Goal: Navigation & Orientation: Go to known website

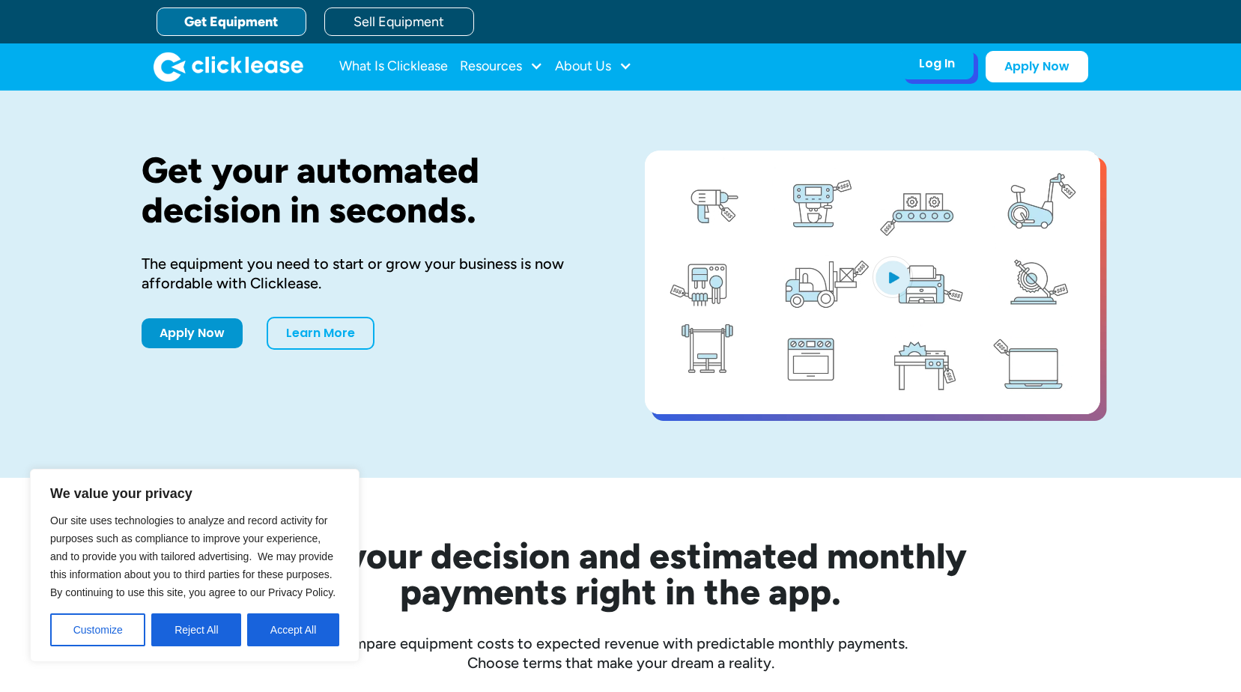
click at [940, 71] on div "Log In" at bounding box center [937, 63] width 36 height 15
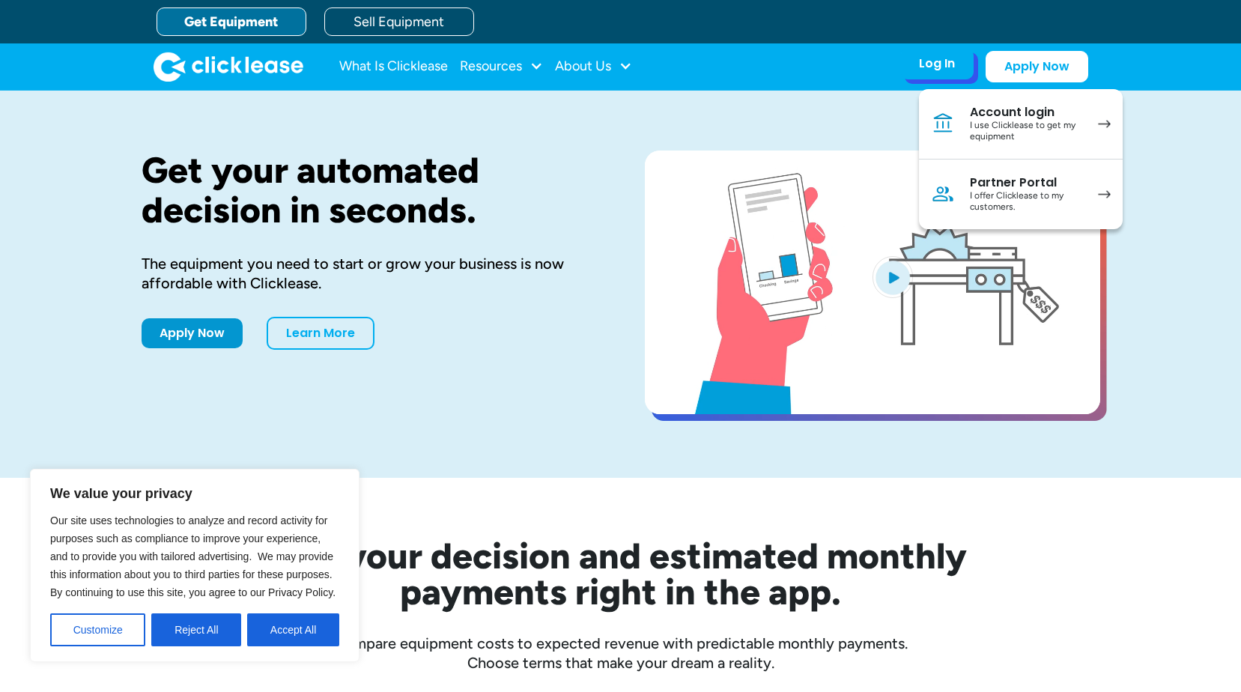
click at [1026, 118] on div "Account login" at bounding box center [1026, 112] width 113 height 15
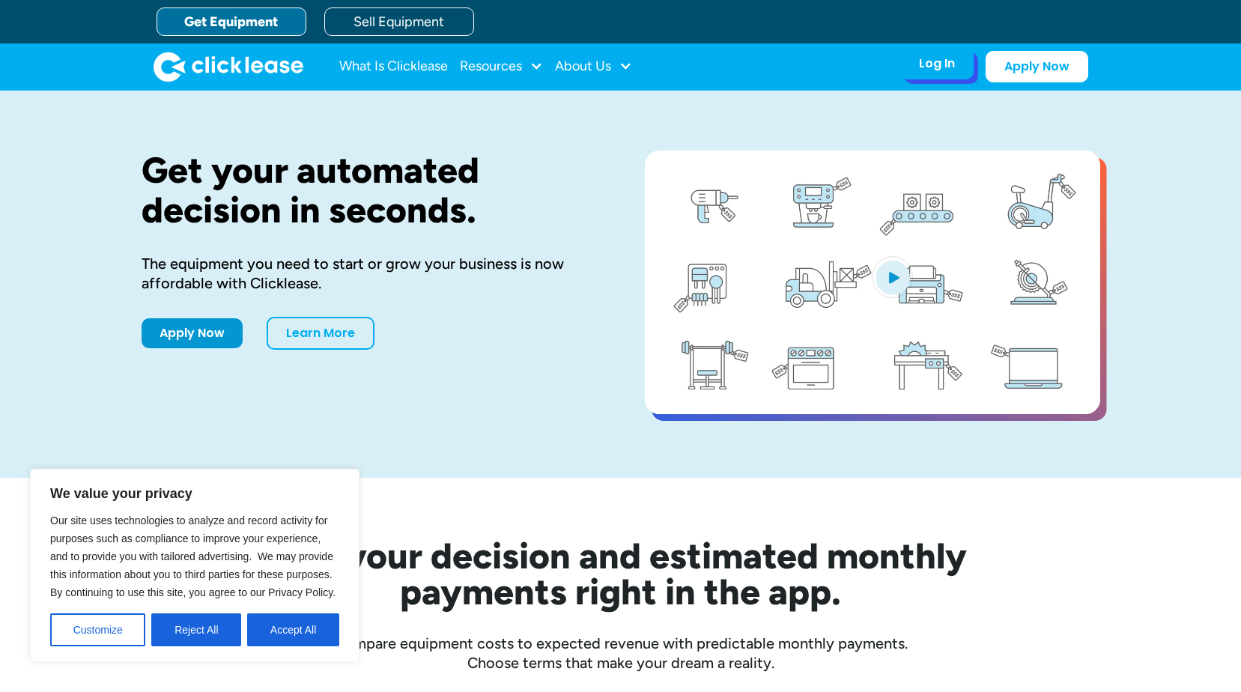
click at [931, 72] on div "Log In Account login I use Clicklease to get my equipment Partner Portal I offe…" at bounding box center [937, 63] width 73 height 31
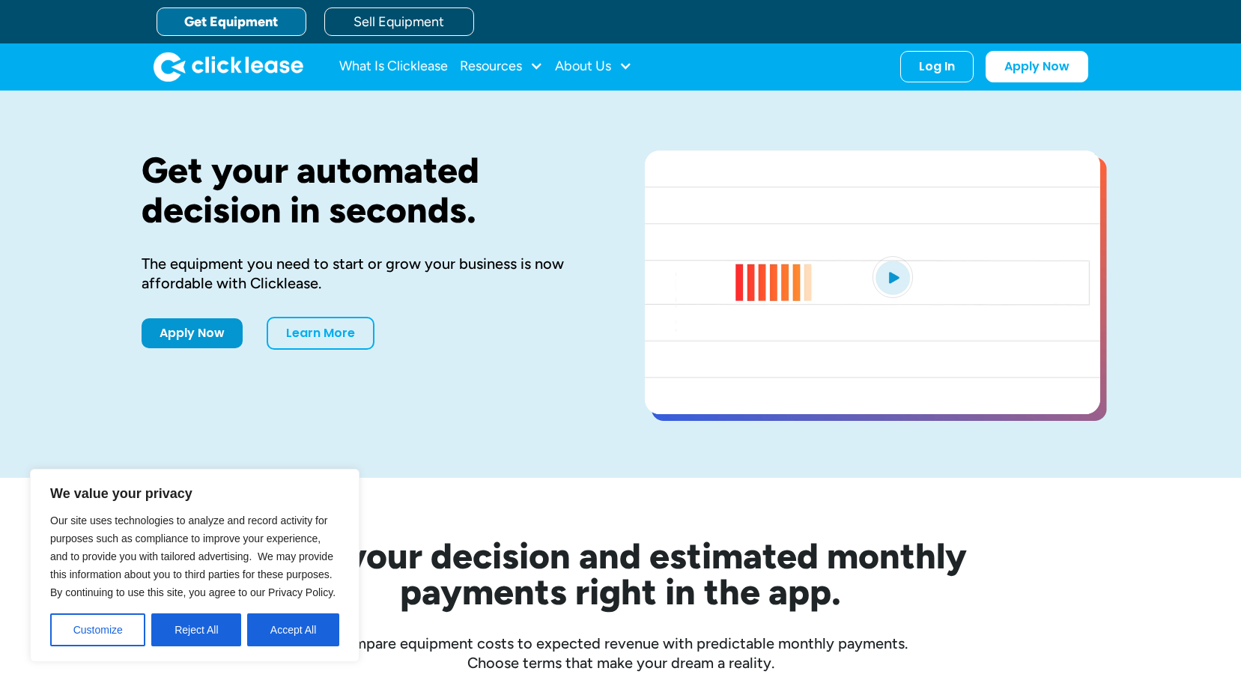
click at [301, 629] on button "Accept All" at bounding box center [293, 630] width 92 height 33
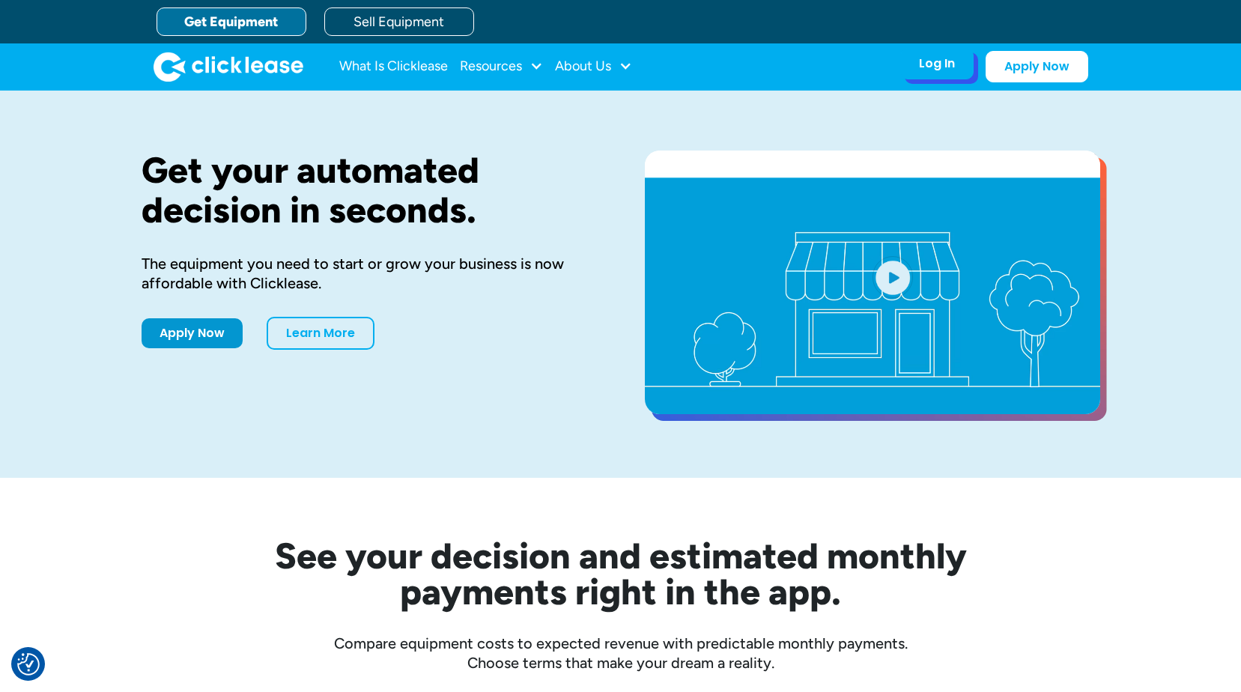
click at [940, 76] on div "Log In Account login I use Clicklease to get my equipment Partner Portal I offe…" at bounding box center [937, 63] width 73 height 31
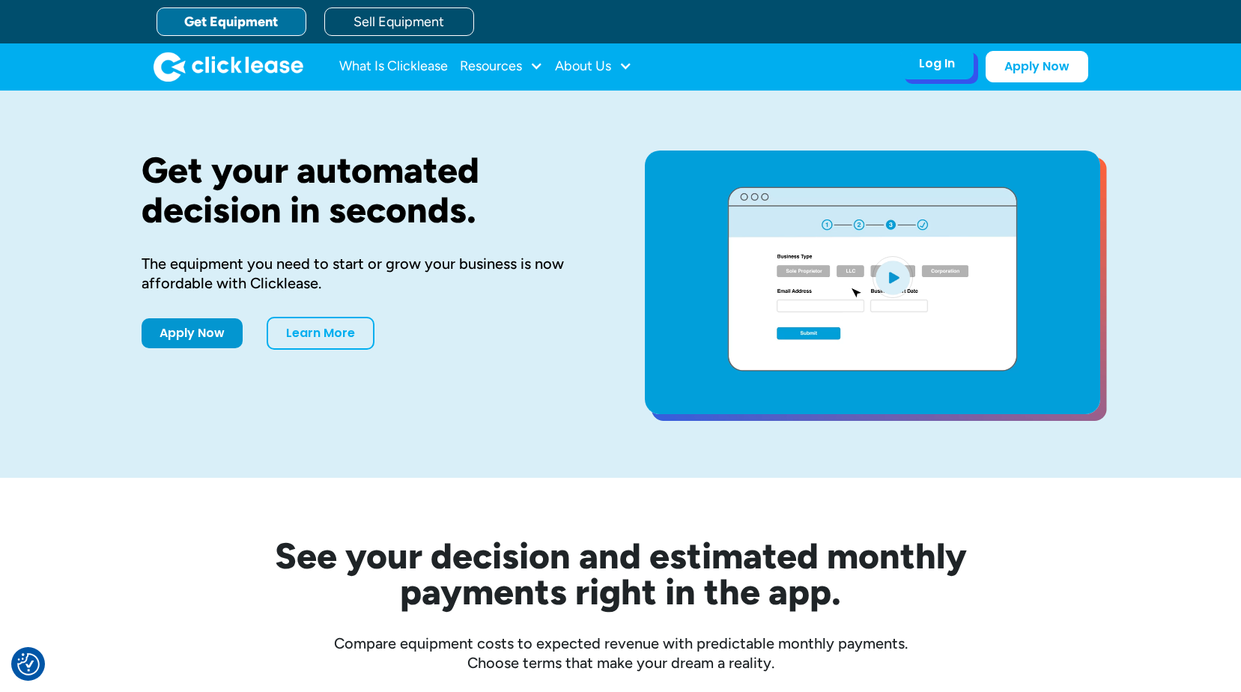
click at [943, 61] on div "Log In" at bounding box center [937, 63] width 36 height 15
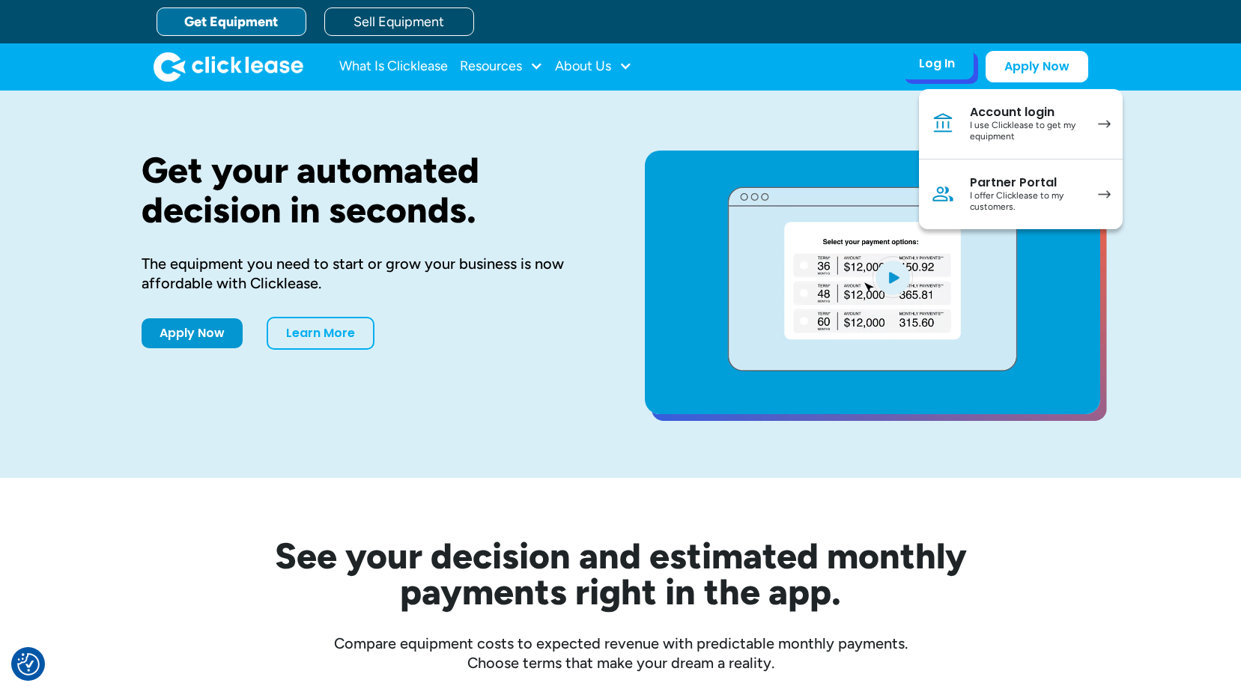
click at [995, 121] on div "I use Clicklease to get my equipment" at bounding box center [1026, 131] width 113 height 23
